Goal: Information Seeking & Learning: Compare options

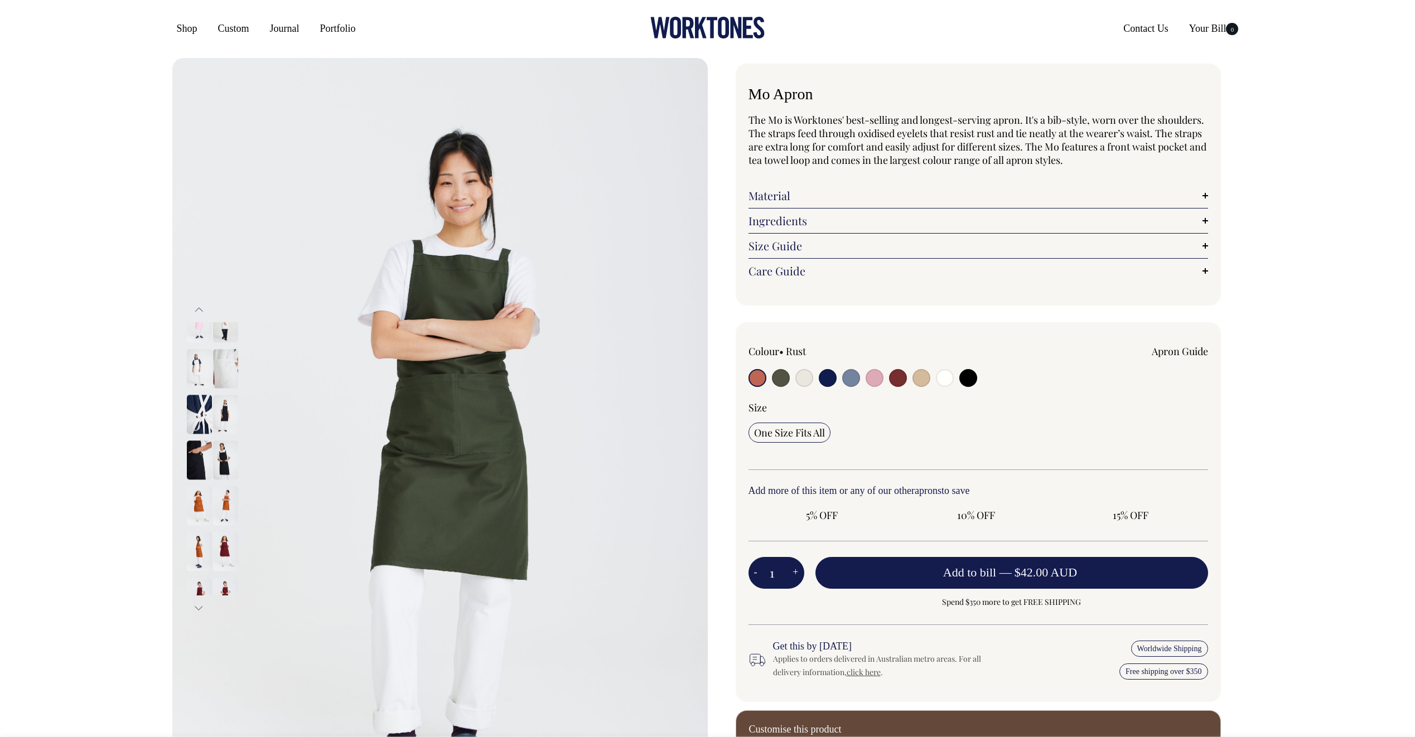
radio input "true"
select select "Olive"
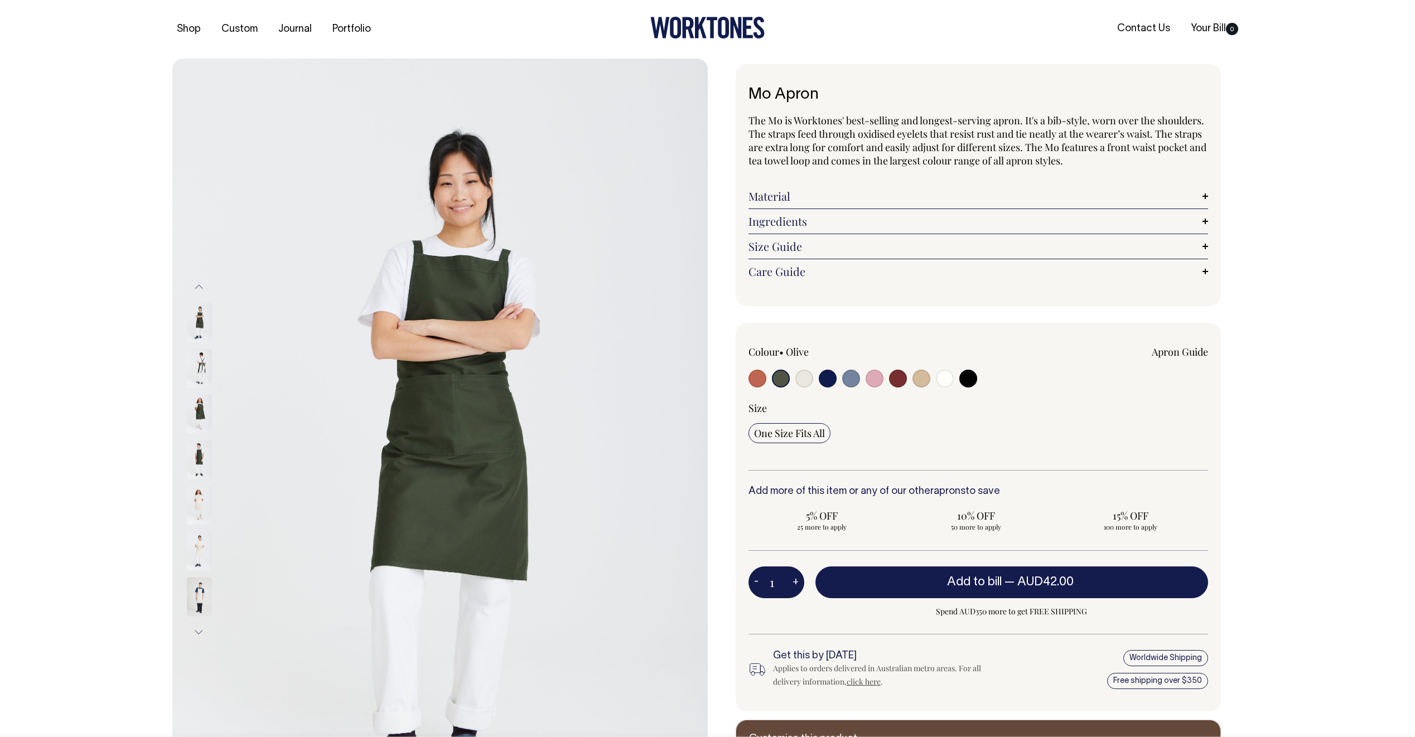
click at [769, 4] on div "Shop Custom Journal Portfolio Contact Us Your Bill 0" at bounding box center [708, 29] width 1104 height 59
click at [807, 378] on input "radio" at bounding box center [804, 379] width 18 height 18
radio input "true"
select select "Natural"
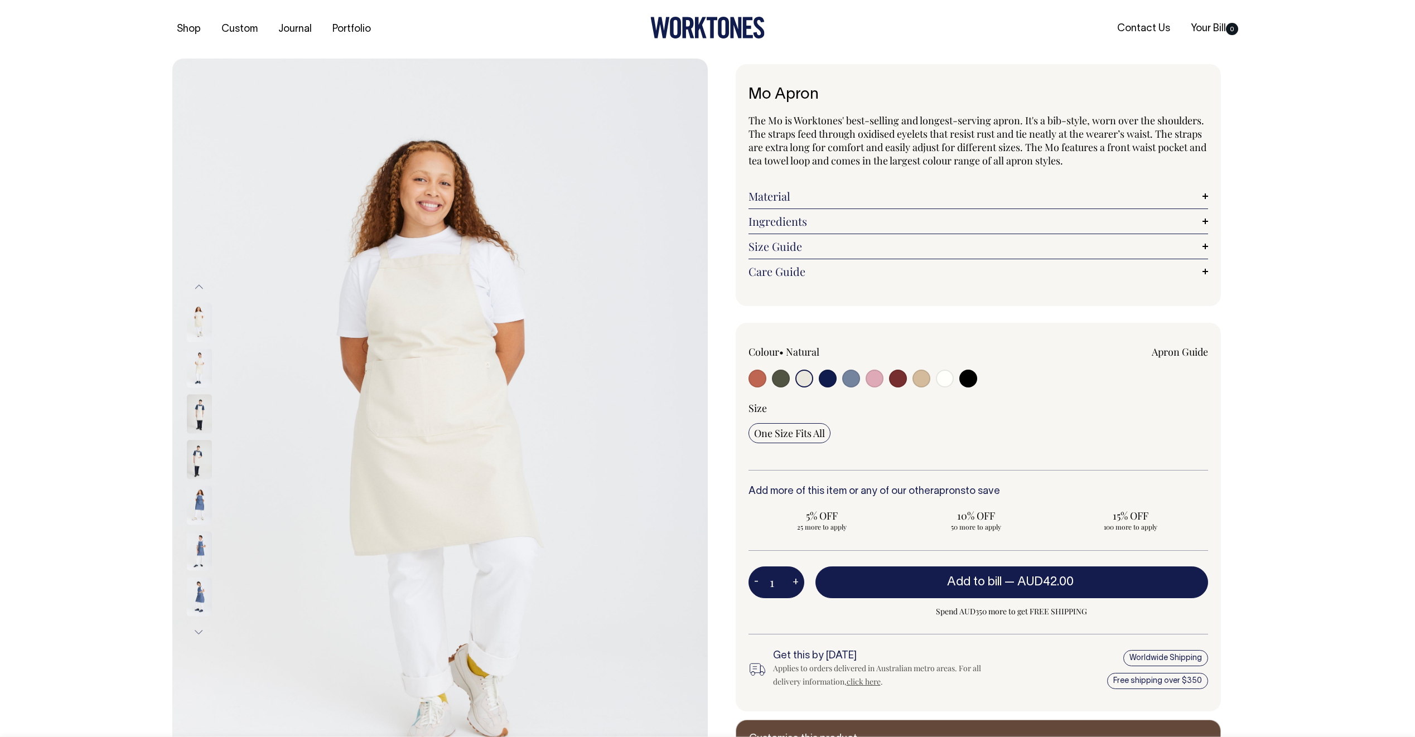
click at [937, 376] on input "radio" at bounding box center [945, 379] width 18 height 18
radio input "true"
select select "Off-White"
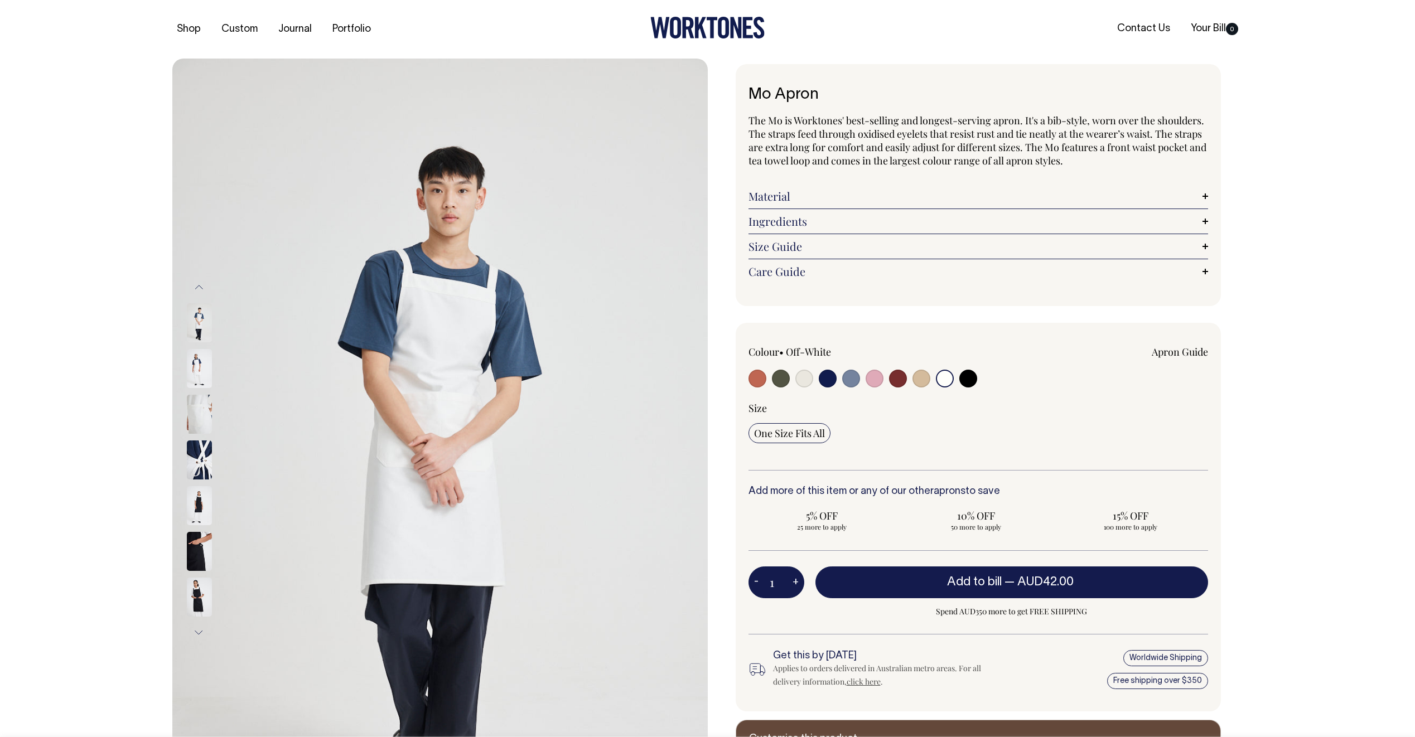
click at [917, 372] on input "radio" at bounding box center [921, 379] width 18 height 18
radio input "true"
select select "Khaki"
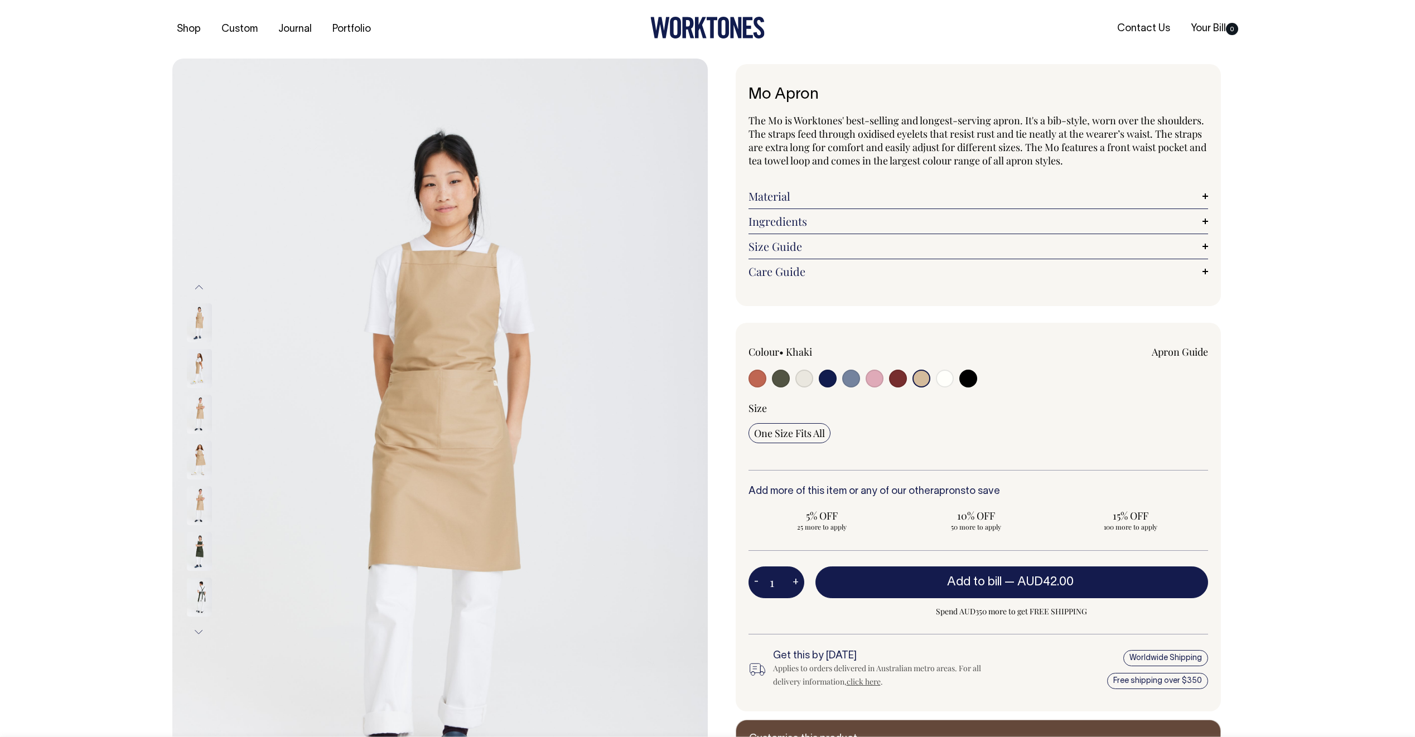
click at [964, 377] on input "radio" at bounding box center [968, 379] width 18 height 18
radio input "true"
select select "Black"
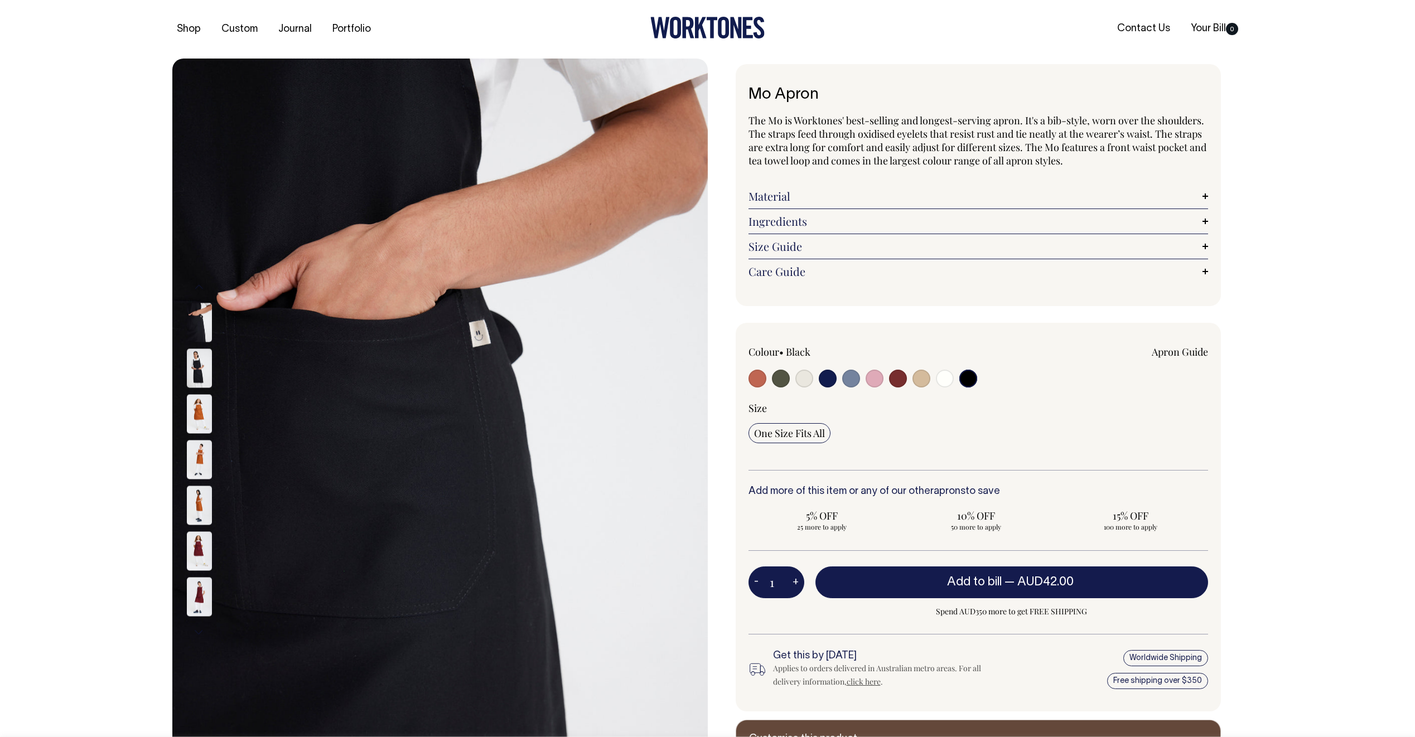
click at [805, 379] on input "radio" at bounding box center [804, 379] width 18 height 18
radio input "true"
select select "Natural"
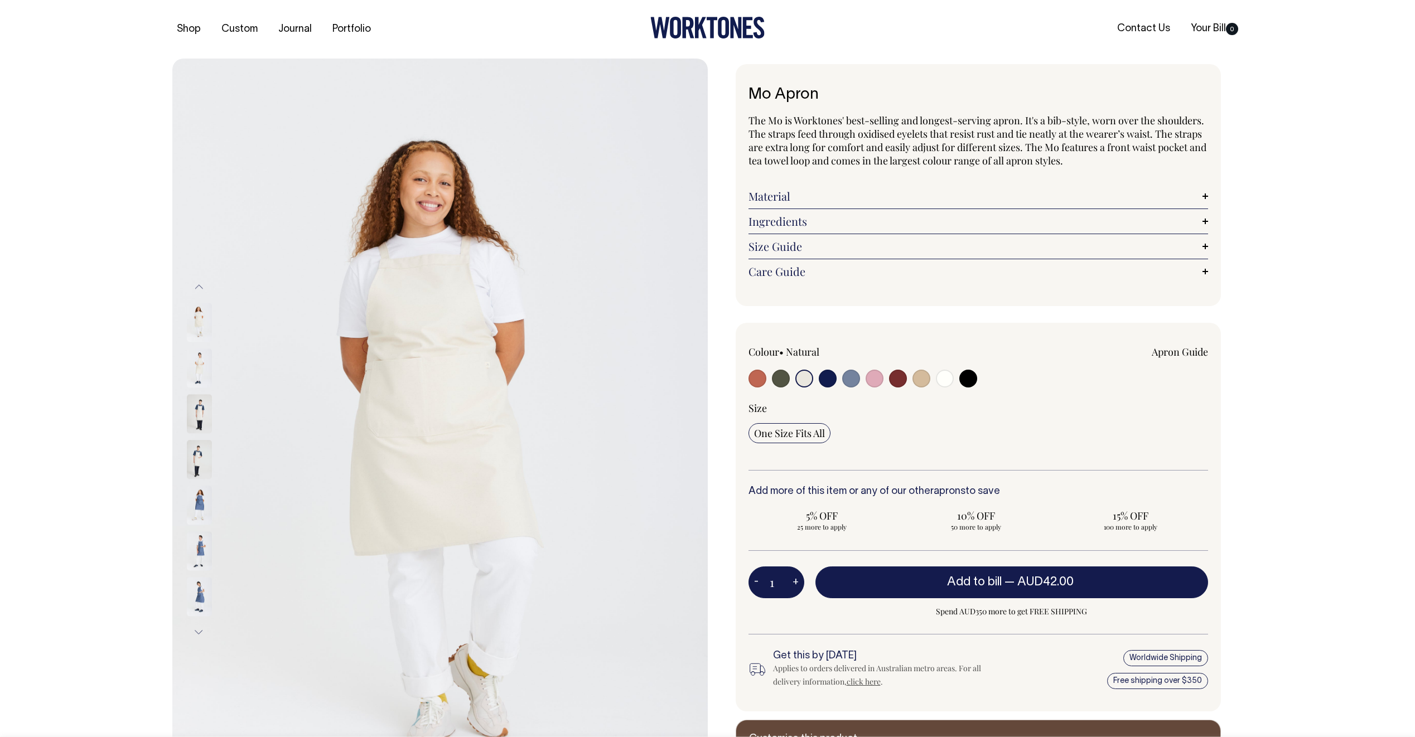
click at [940, 380] on input "radio" at bounding box center [945, 379] width 18 height 18
radio input "true"
select select "Off-White"
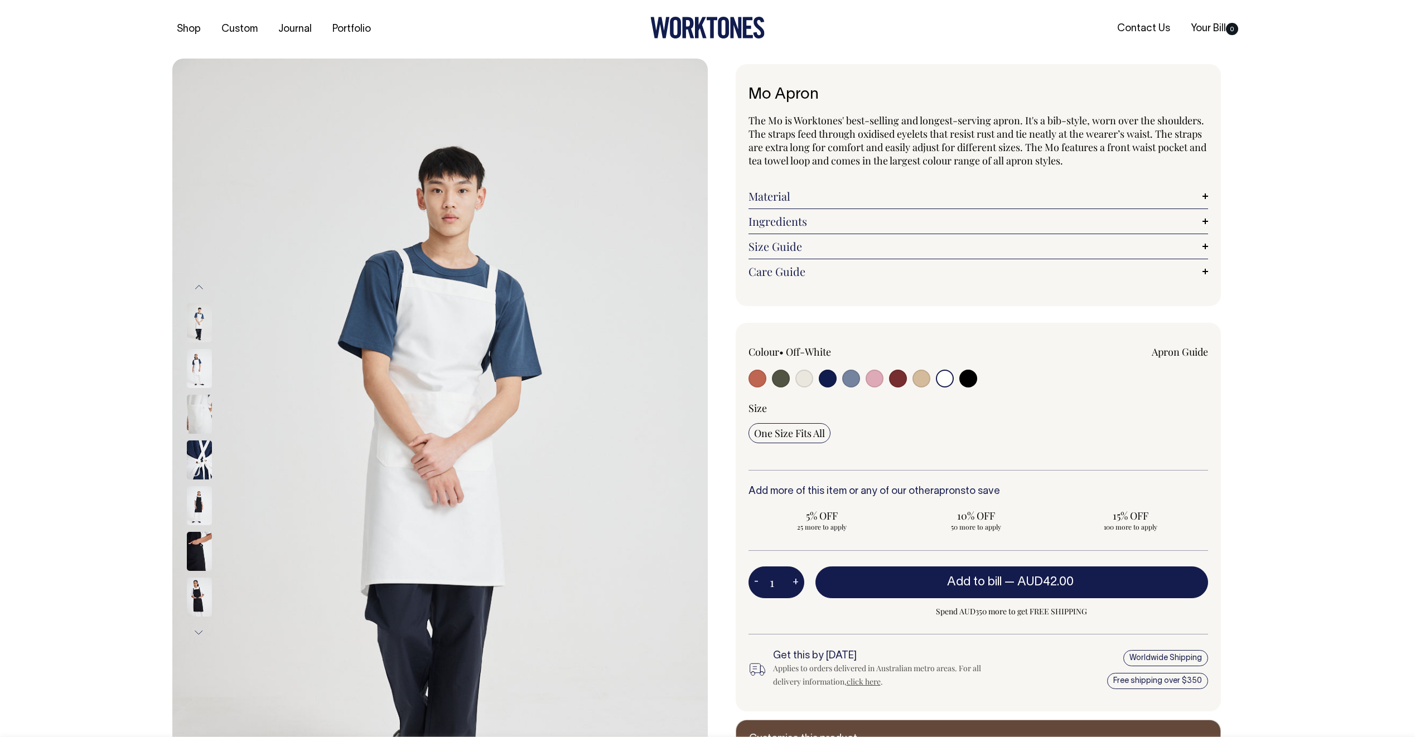
click at [808, 375] on input "radio" at bounding box center [804, 379] width 18 height 18
radio input "true"
select select "Natural"
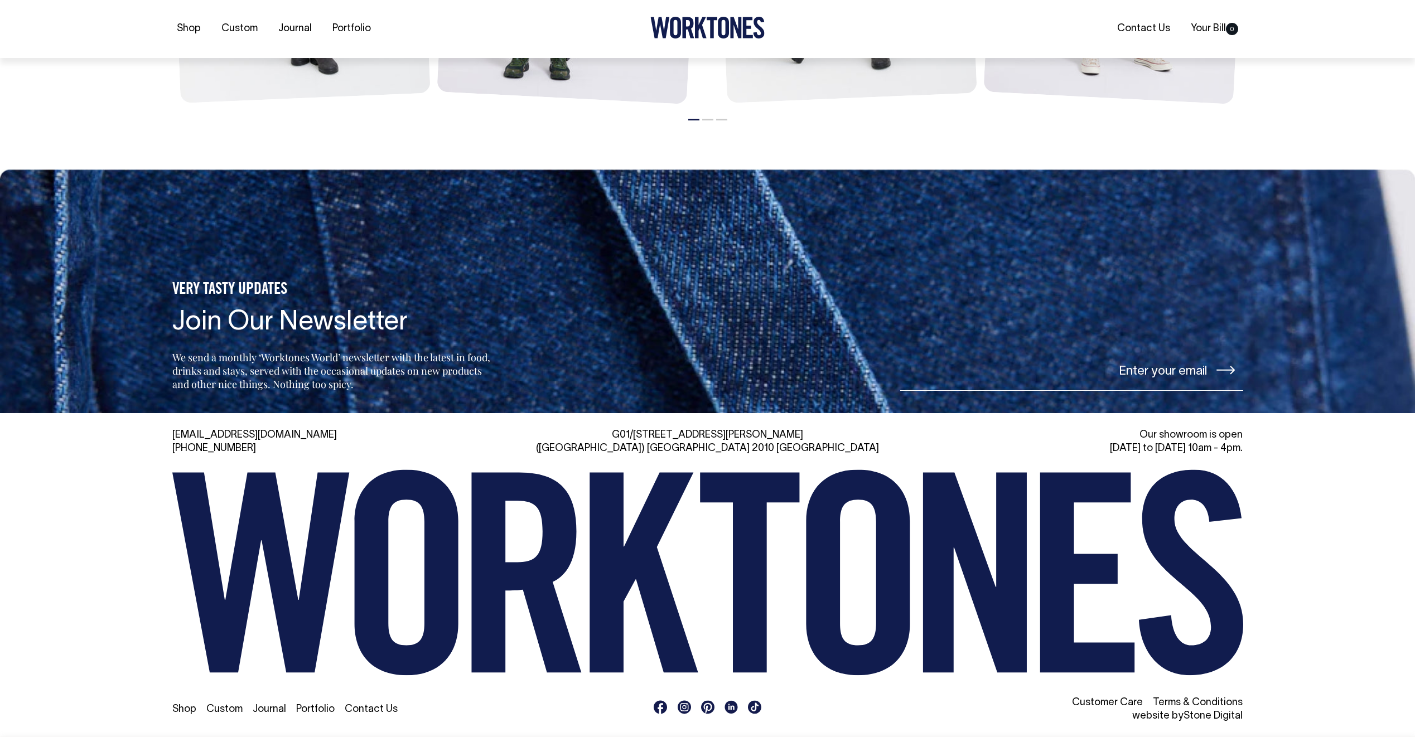
scroll to position [1718, 0]
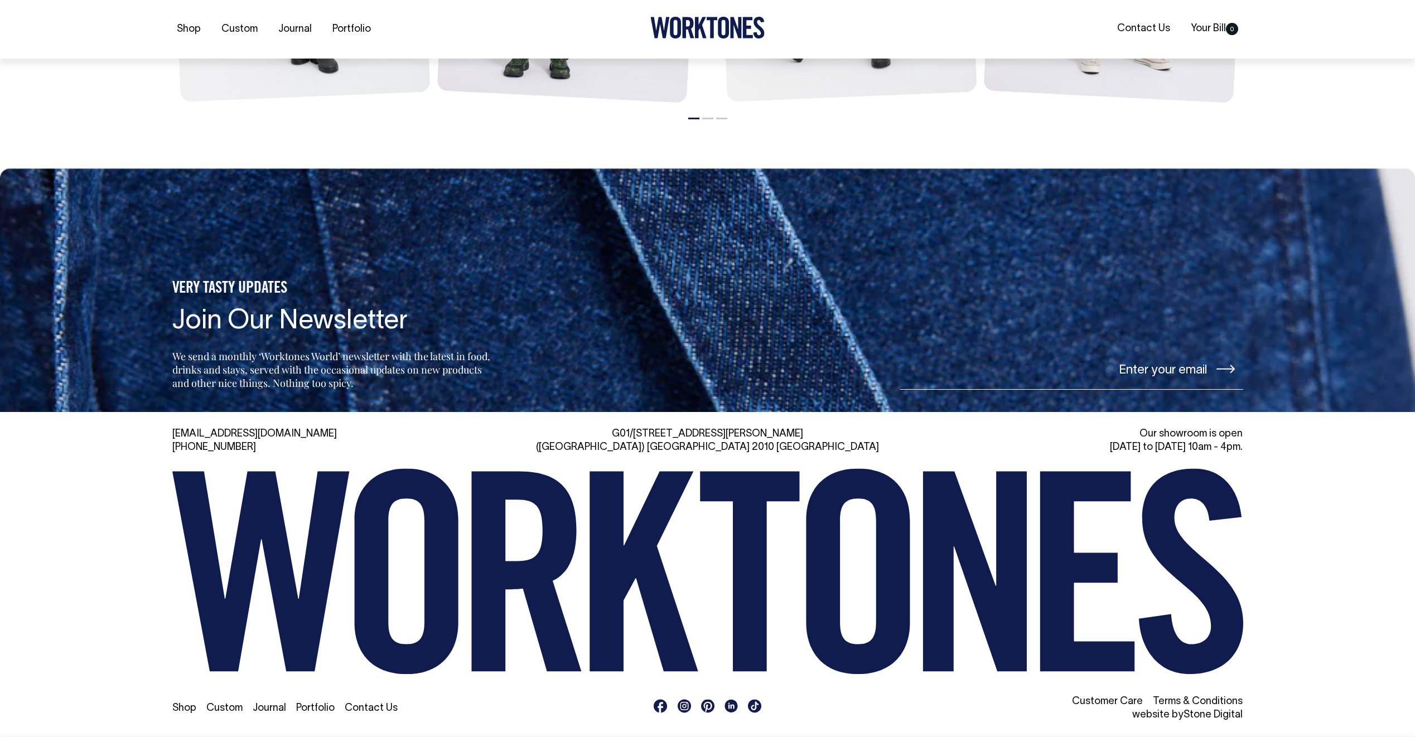
click at [361, 702] on li "Contact Us" at bounding box center [371, 708] width 53 height 13
click at [372, 708] on link "Contact Us" at bounding box center [371, 708] width 53 height 9
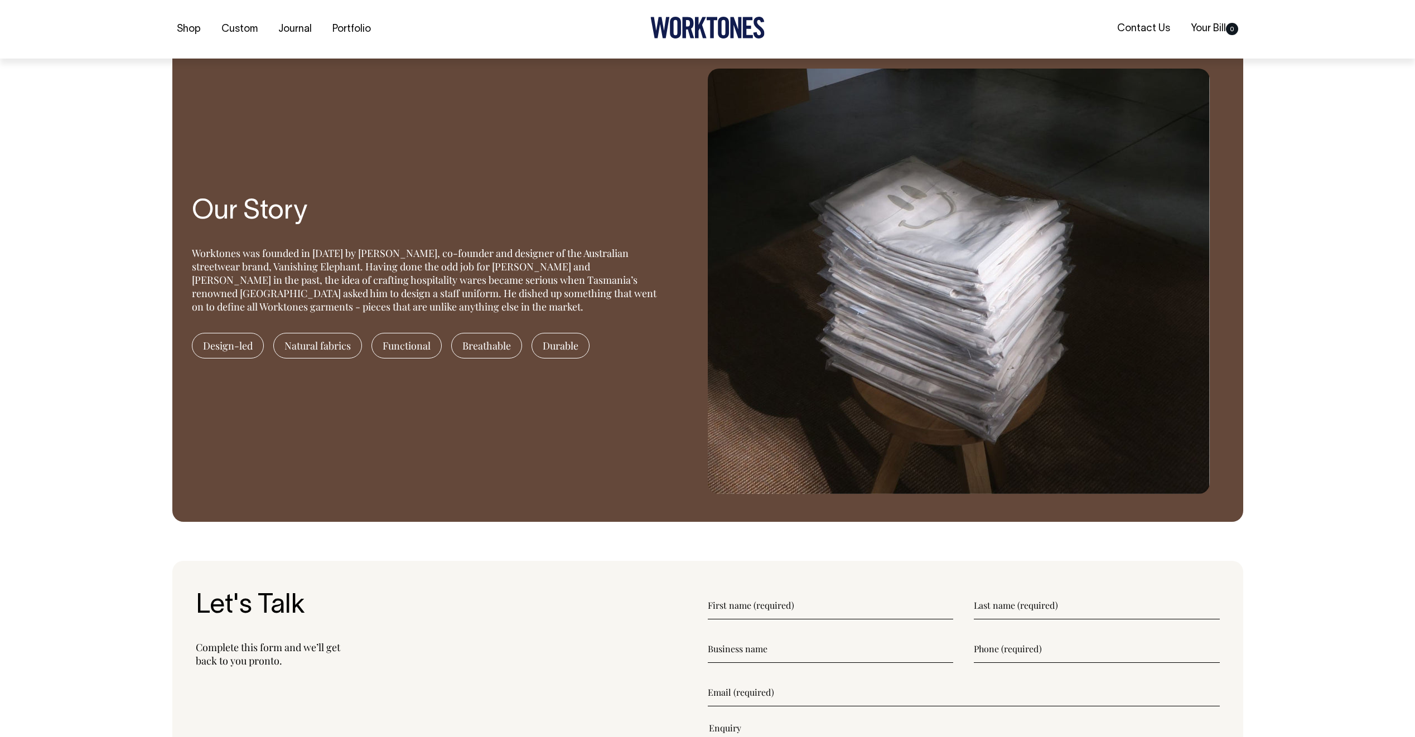
scroll to position [1004, 0]
